Goal: Ask a question

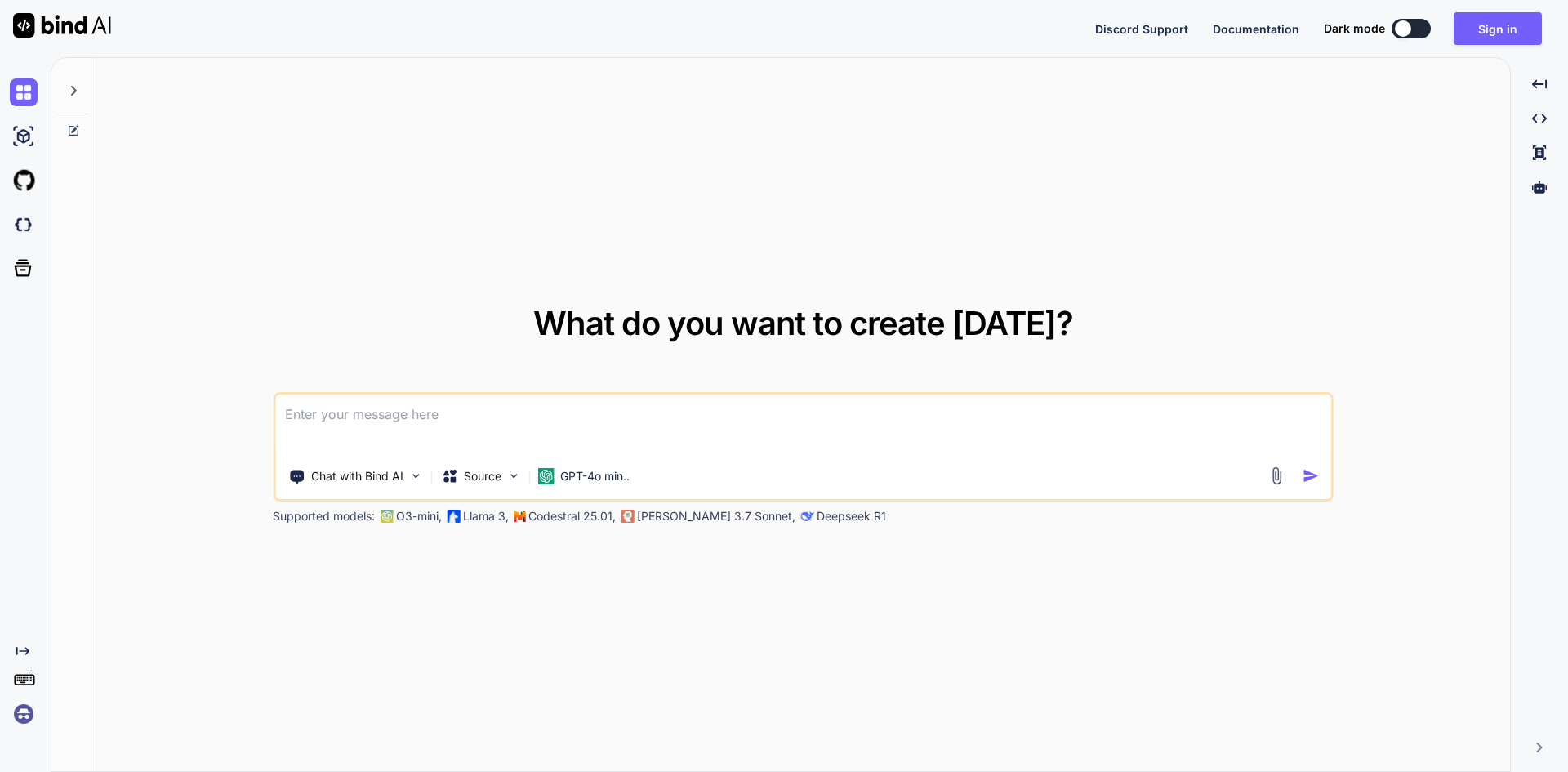
click at [27, 716] on img at bounding box center [23, 713] width 28 height 28
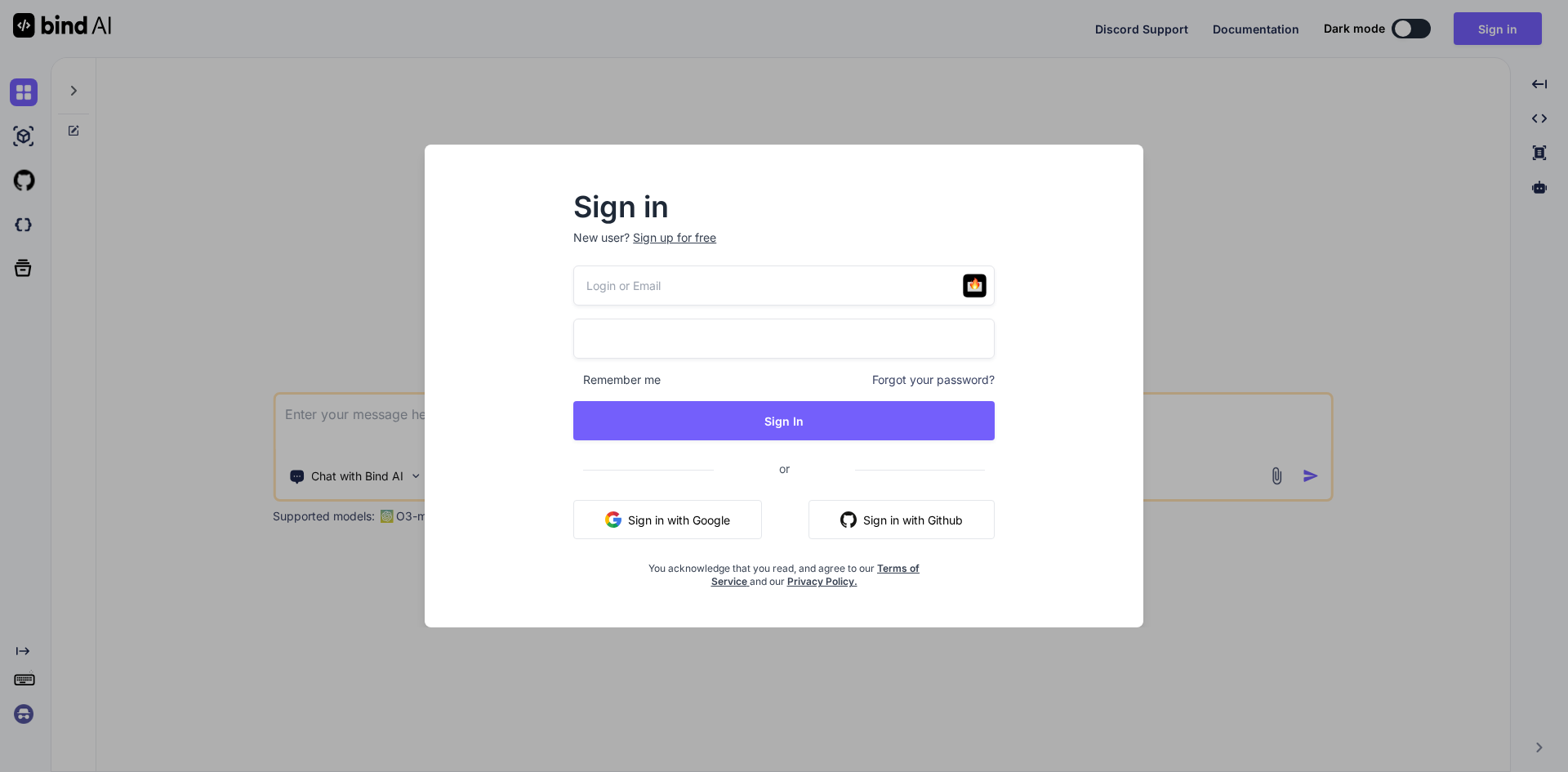
click at [651, 522] on button "Sign in with Google" at bounding box center [667, 519] width 189 height 39
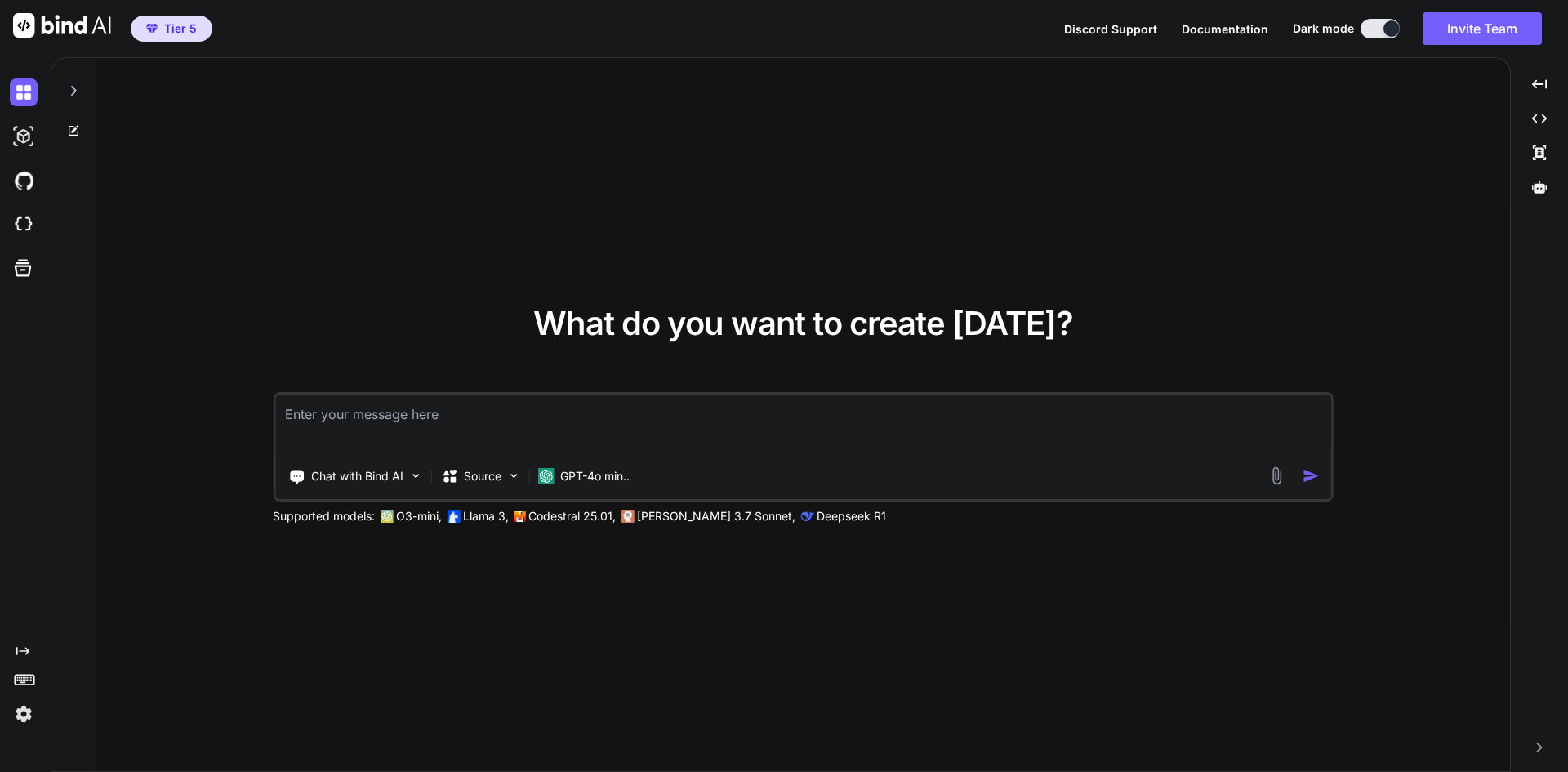
click at [71, 95] on icon at bounding box center [73, 90] width 6 height 9
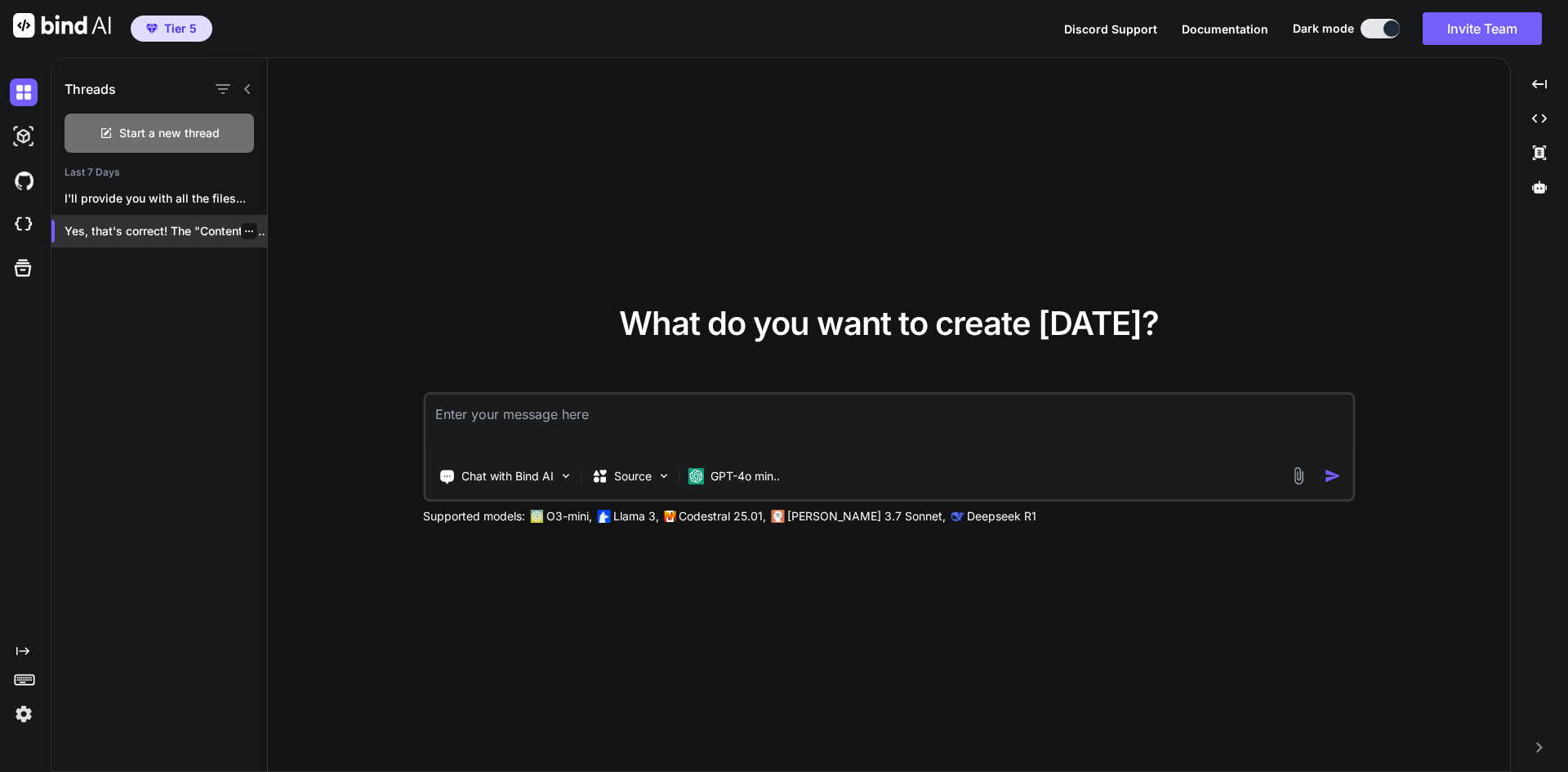
click at [126, 237] on p "Yes, that's correct! The "Contents" and "Issues"..." at bounding box center [166, 231] width 202 height 16
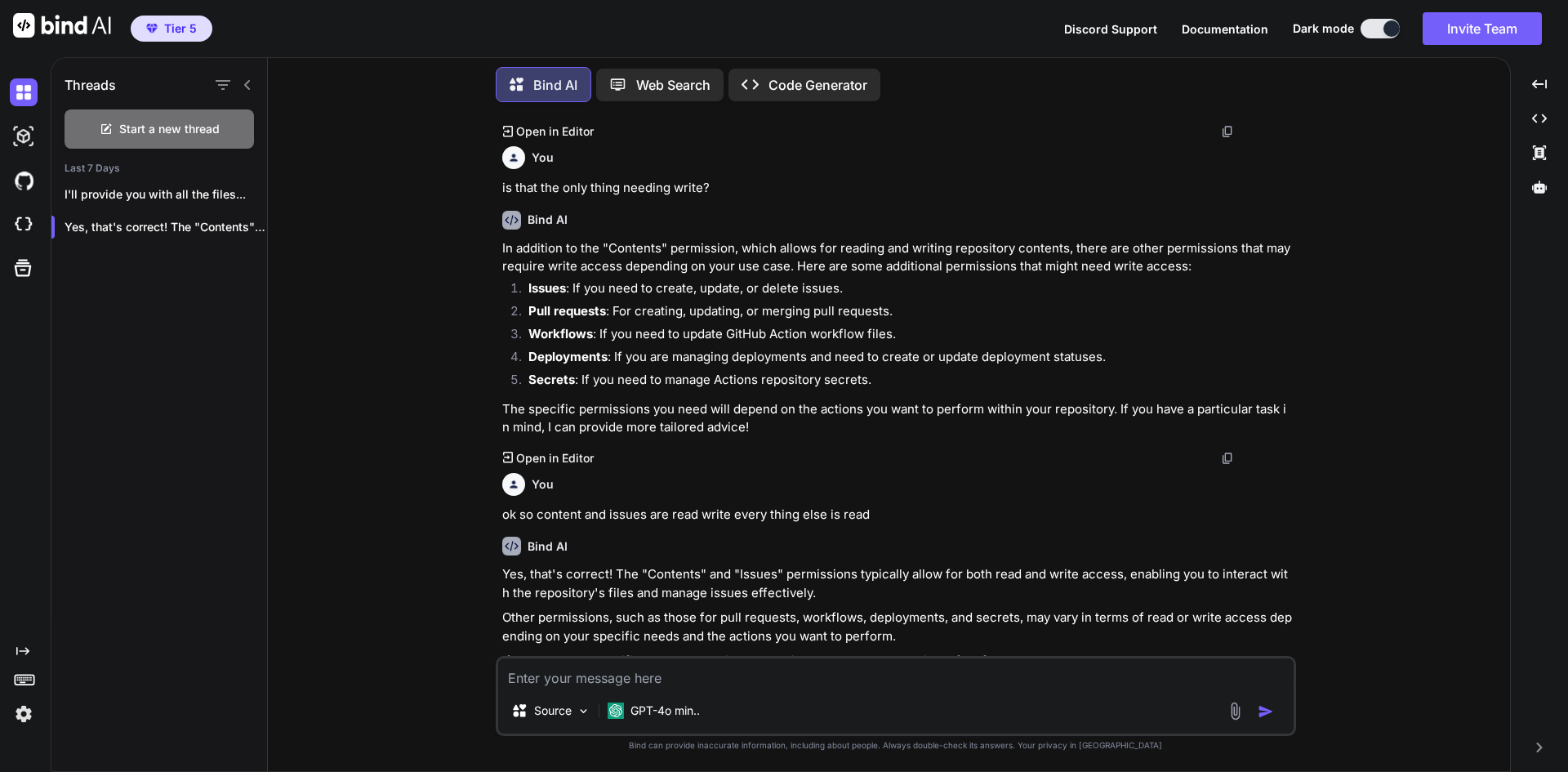
scroll to position [1244, 0]
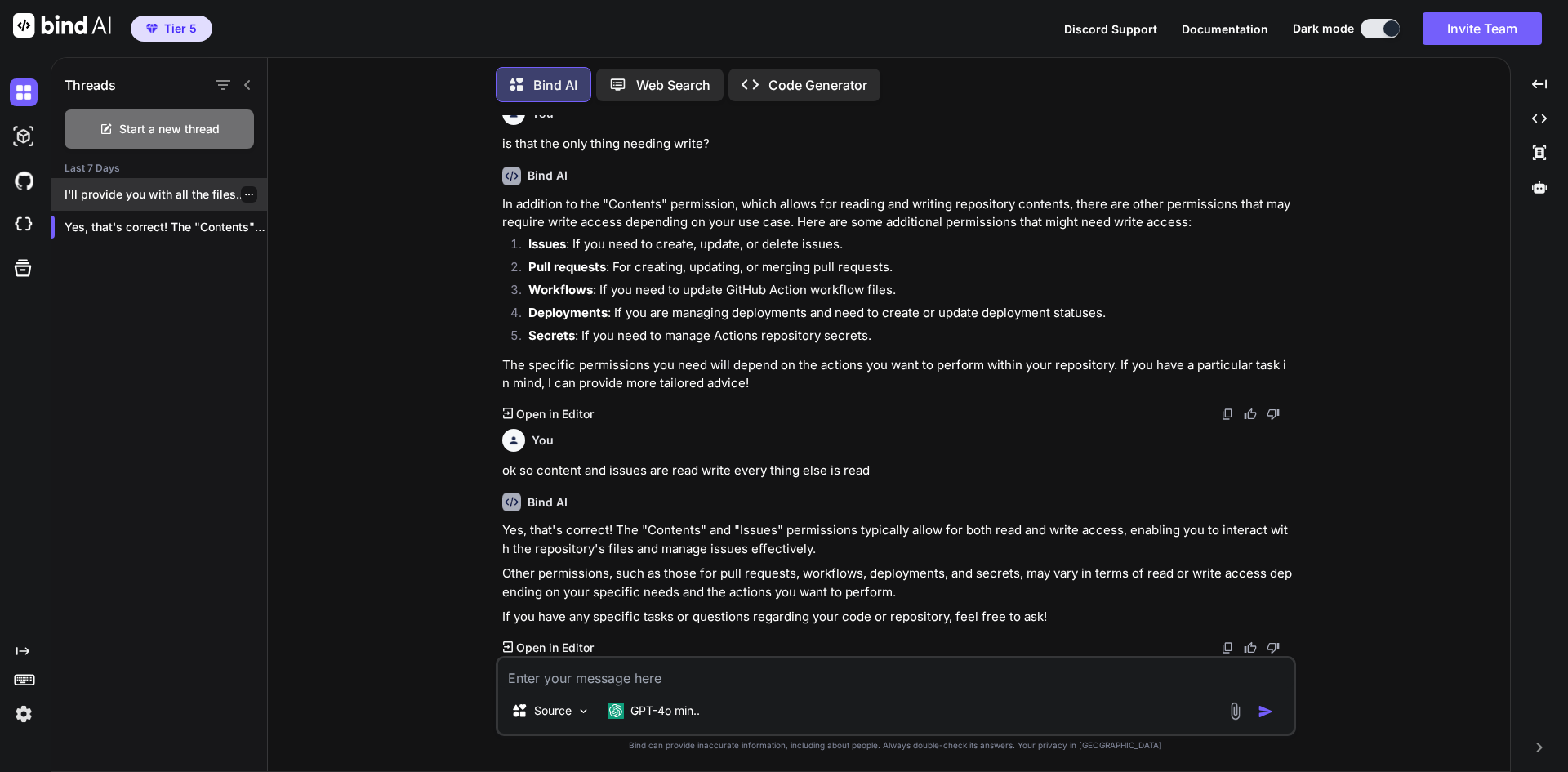
click at [139, 196] on p "I'll provide you with all the files..." at bounding box center [166, 194] width 202 height 16
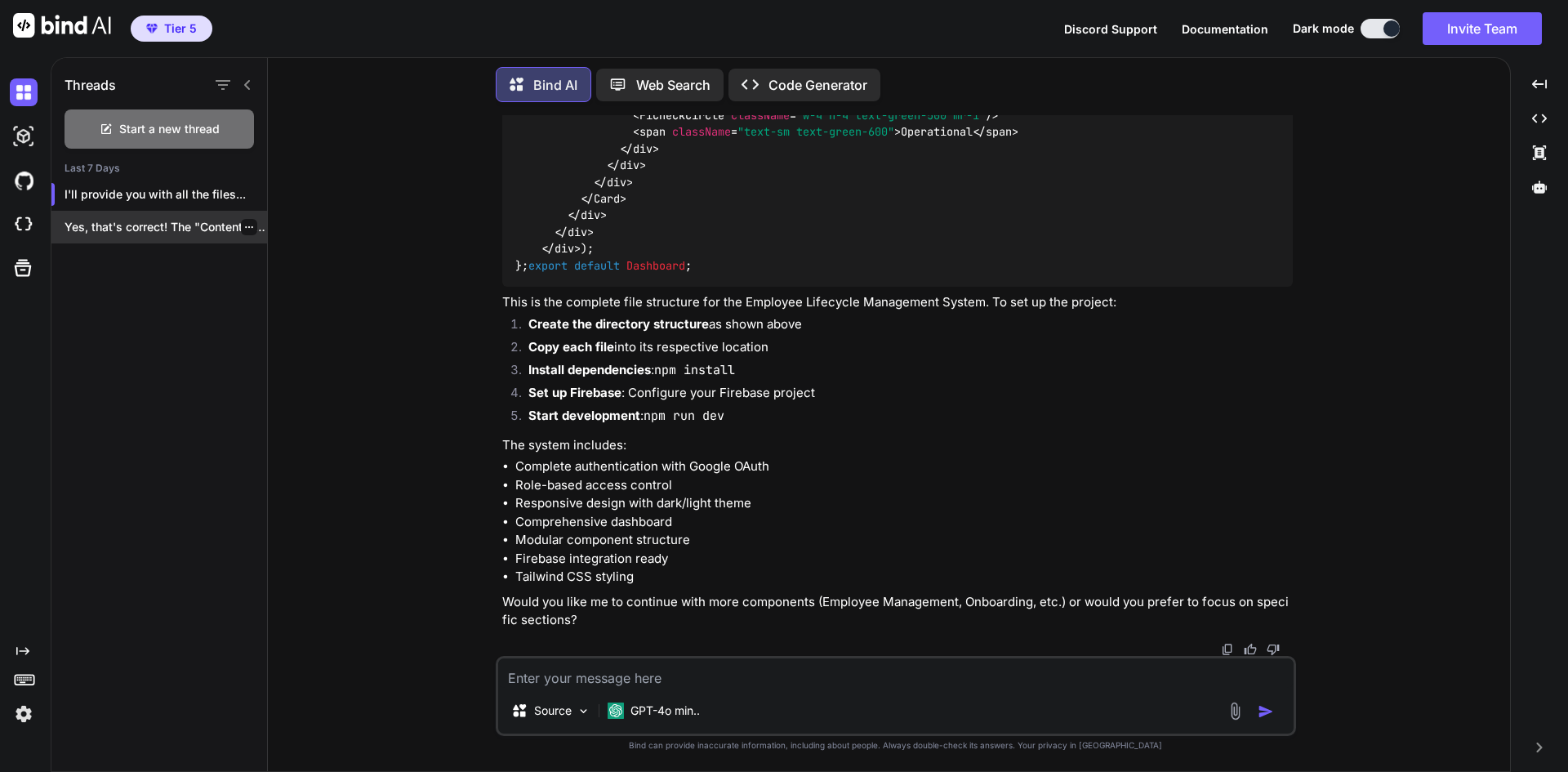
scroll to position [38071, 0]
click at [137, 226] on p "Yes, that's correct! The "Contents" and "Issues"..." at bounding box center [166, 226] width 202 height 16
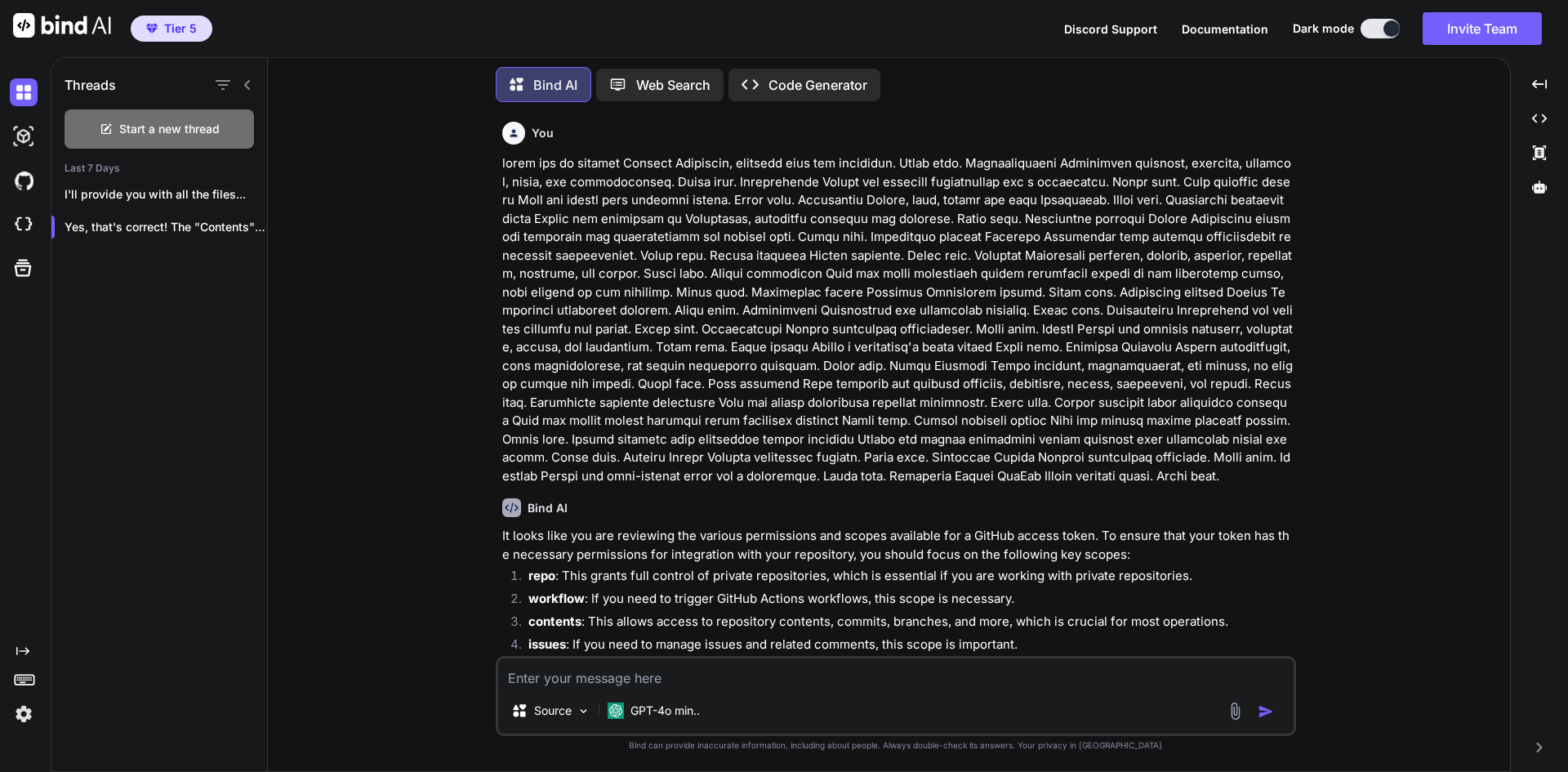
scroll to position [1244, 0]
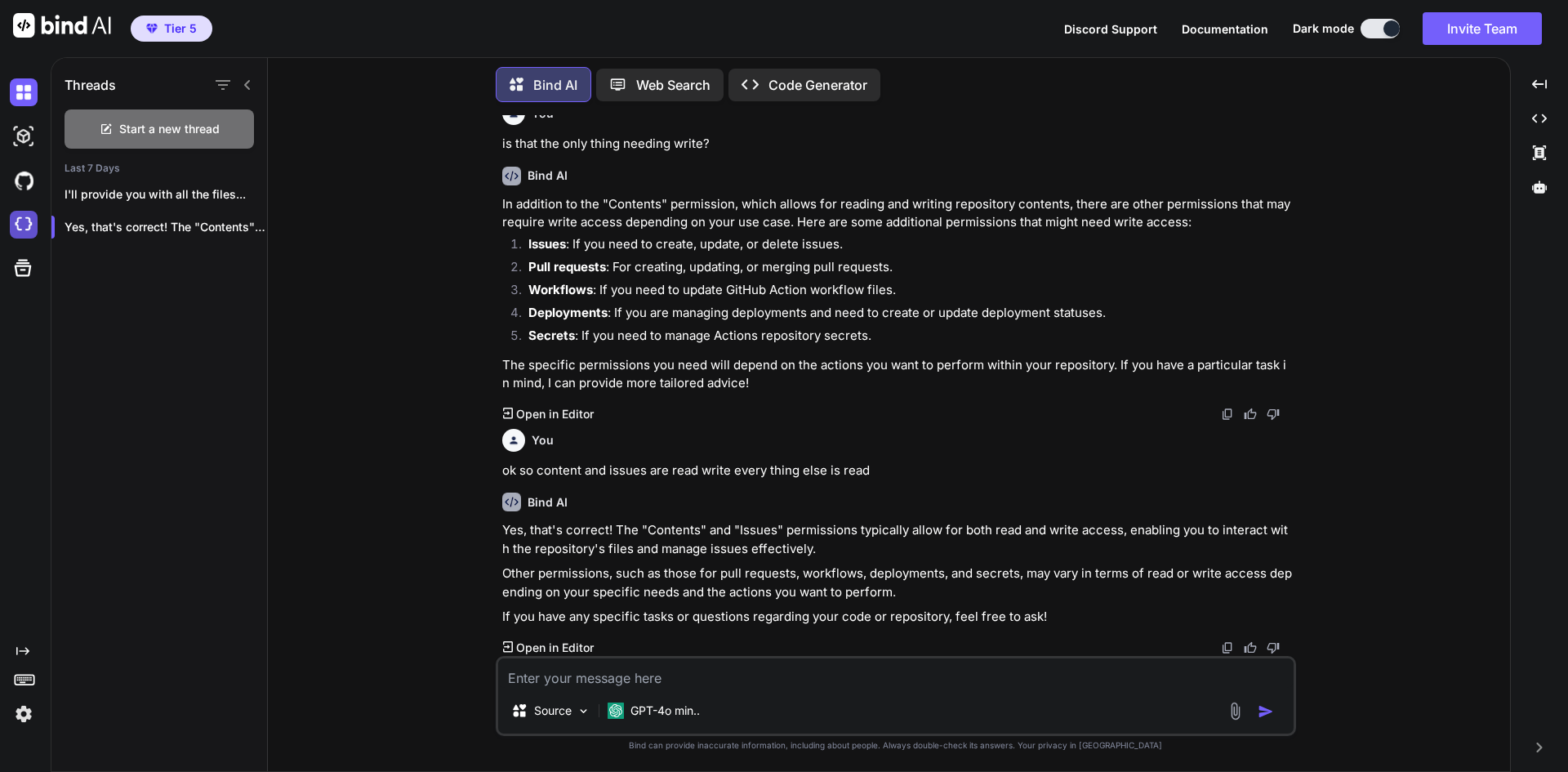
click at [24, 227] on img at bounding box center [23, 225] width 28 height 28
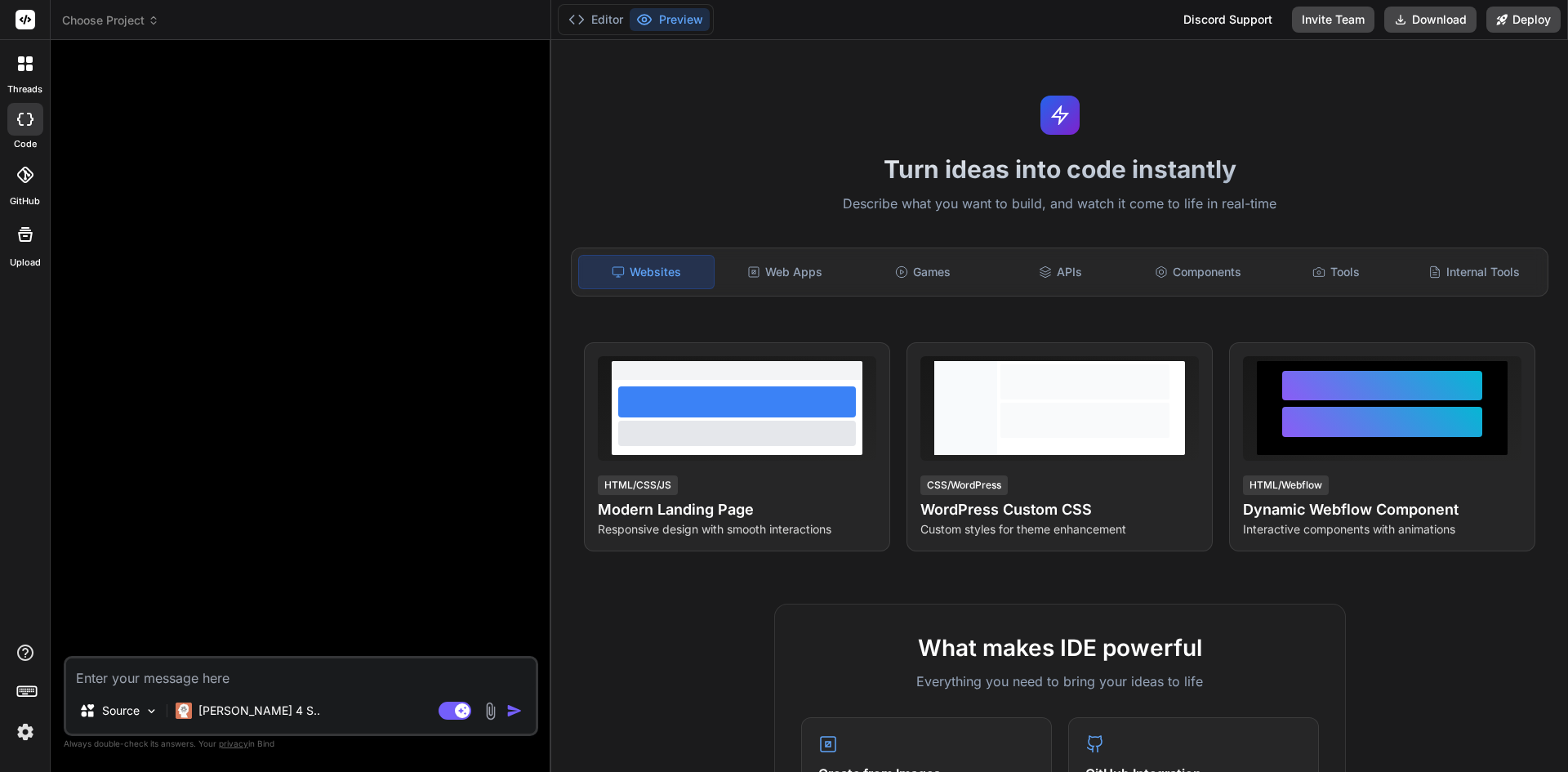
click at [121, 27] on span "Choose Project" at bounding box center [111, 20] width 97 height 16
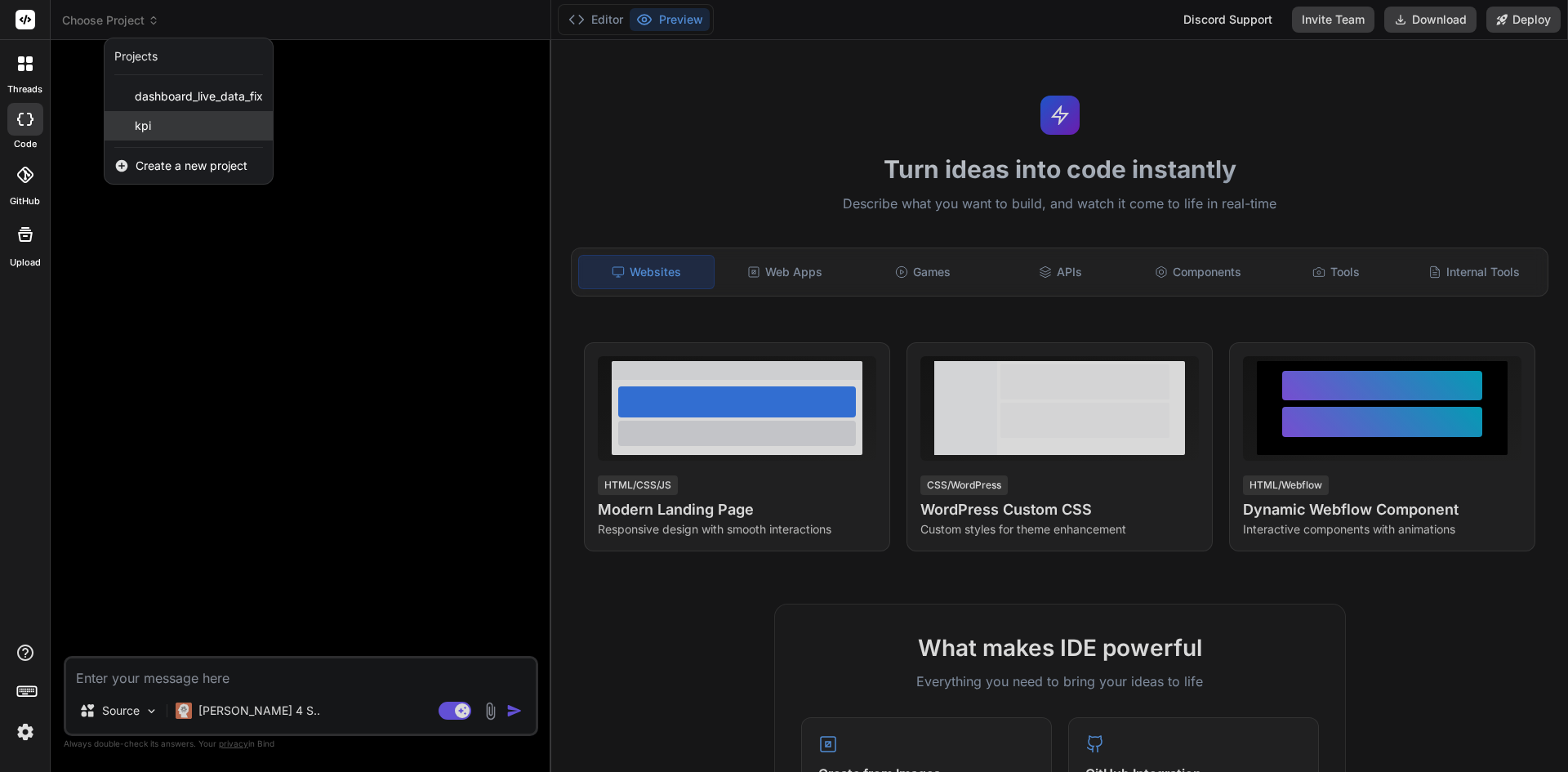
click at [146, 124] on span "kpi" at bounding box center [143, 126] width 16 height 16
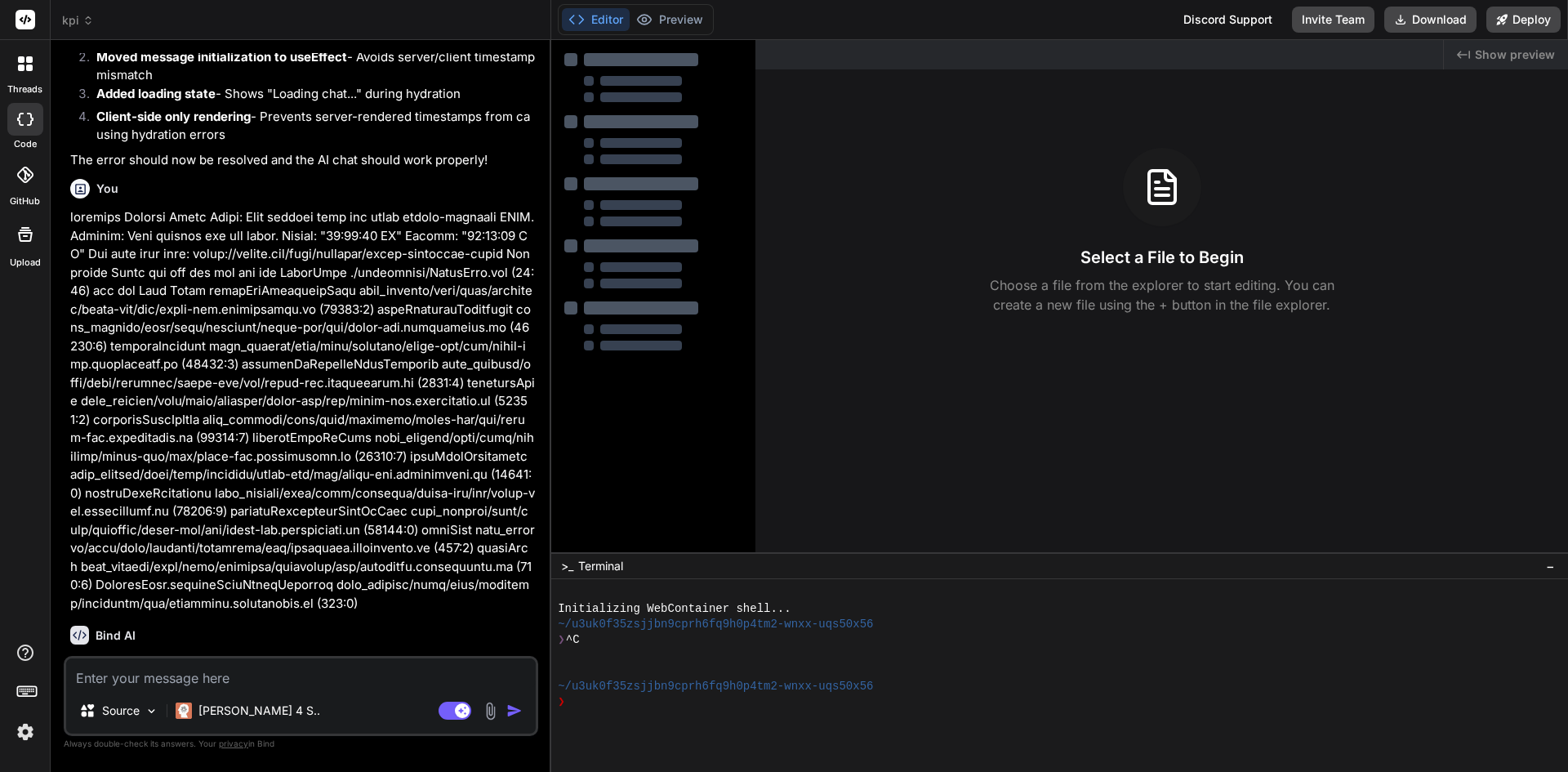
type textarea "x"
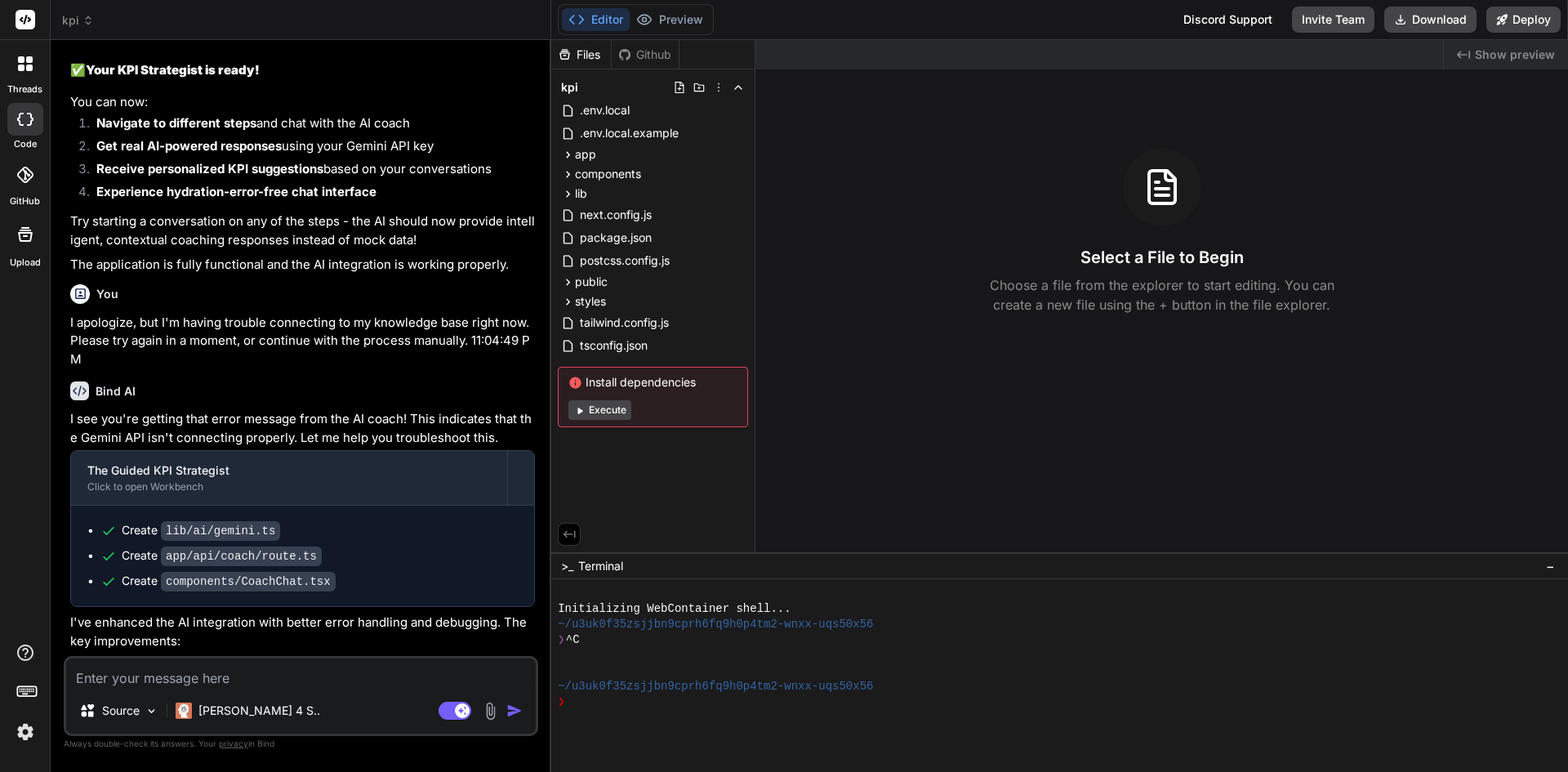
scroll to position [2678, 0]
click at [247, 670] on textarea at bounding box center [301, 673] width 470 height 29
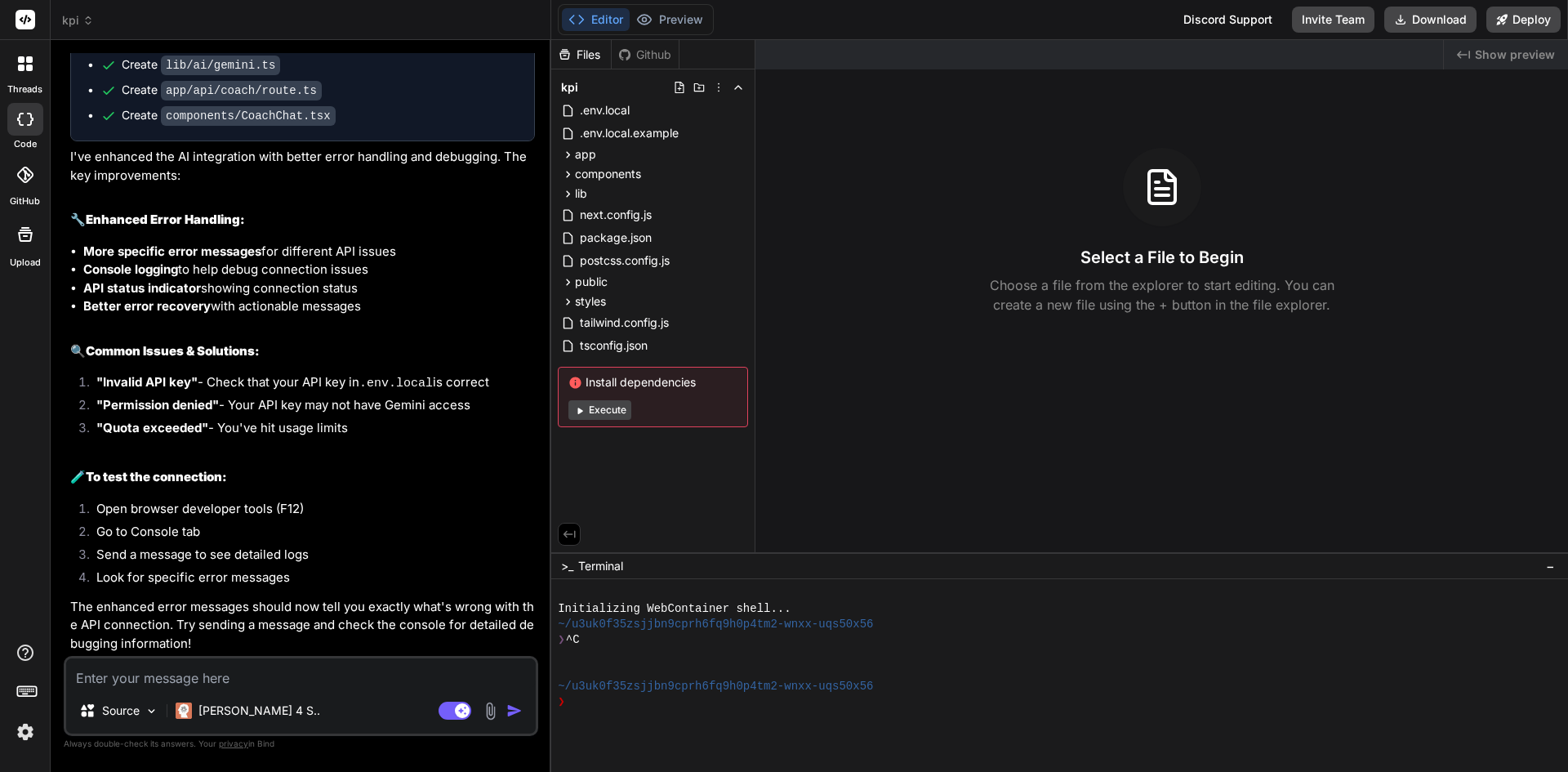
scroll to position [3172, 0]
